Goal: Check status: Check status

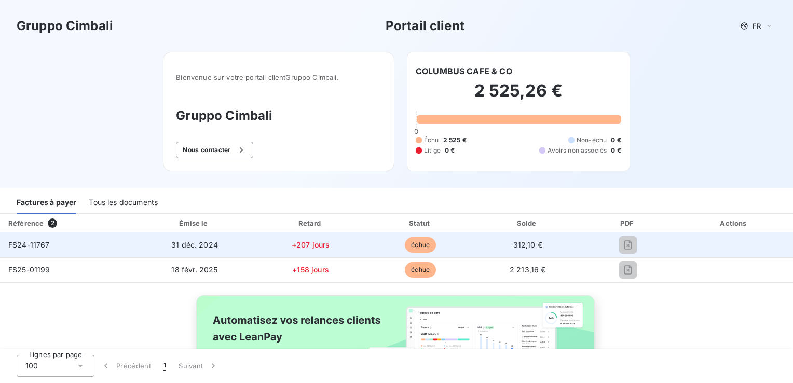
click at [196, 244] on span "31 déc. 2024" at bounding box center [194, 244] width 47 height 9
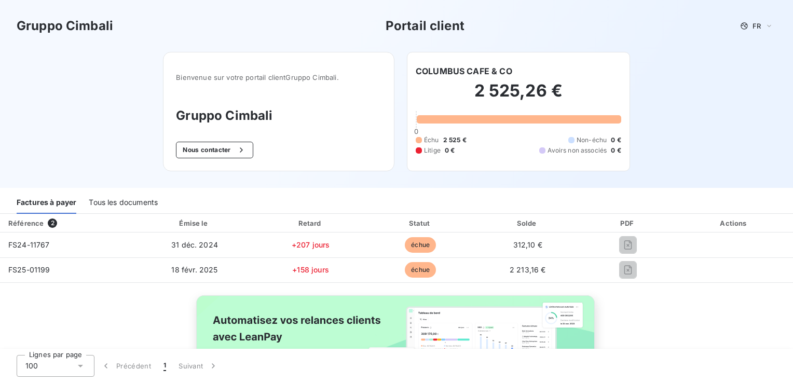
click at [120, 200] on div "Tous les documents" at bounding box center [123, 203] width 69 height 22
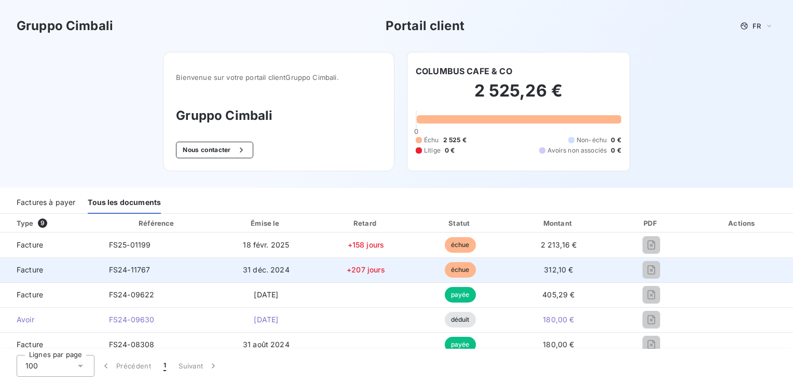
click at [556, 268] on span "312,10 €" at bounding box center [558, 269] width 29 height 9
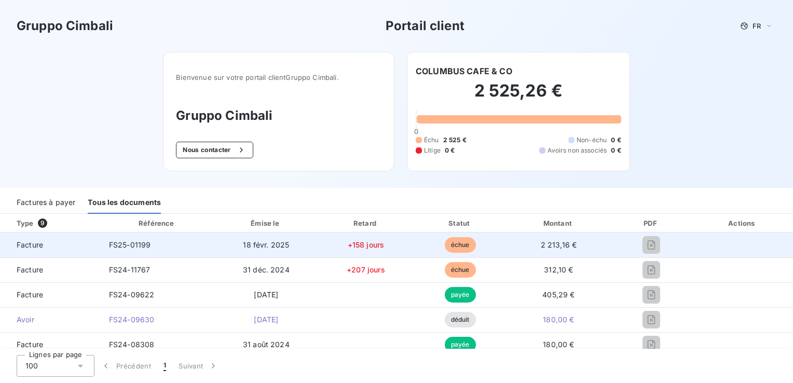
click at [457, 245] on span "échue" at bounding box center [460, 245] width 31 height 16
click at [124, 245] on span "FS25-01199" at bounding box center [130, 244] width 42 height 9
click at [355, 245] on span "+158 jours" at bounding box center [366, 244] width 37 height 9
click at [451, 242] on span "échue" at bounding box center [460, 245] width 31 height 16
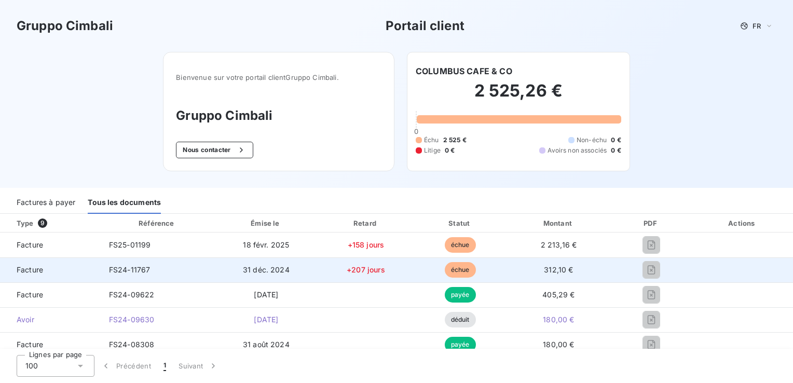
click at [550, 269] on span "312,10 €" at bounding box center [558, 269] width 29 height 9
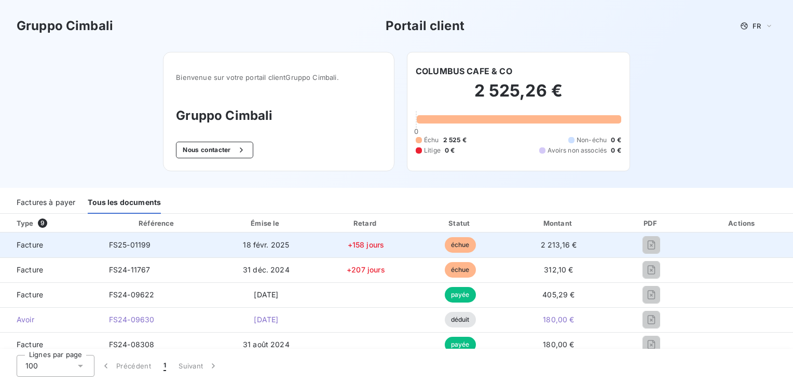
click at [120, 244] on span "FS25-01199" at bounding box center [130, 244] width 42 height 9
